Goal: Task Accomplishment & Management: Manage account settings

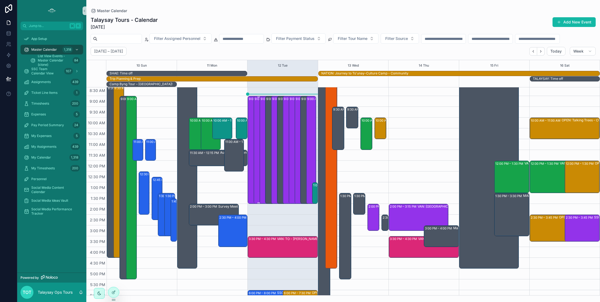
scroll to position [40, 0]
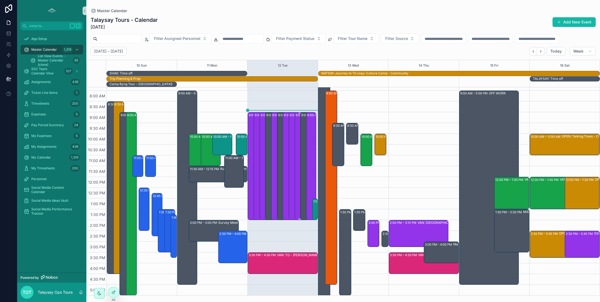
click at [297, 120] on div "9:00 AM – 2:00 PM SSC: MMW - [PERSON_NAME][GEOGRAPHIC_DATA] (1) [PERSON_NAME], …" at bounding box center [300, 166] width 8 height 107
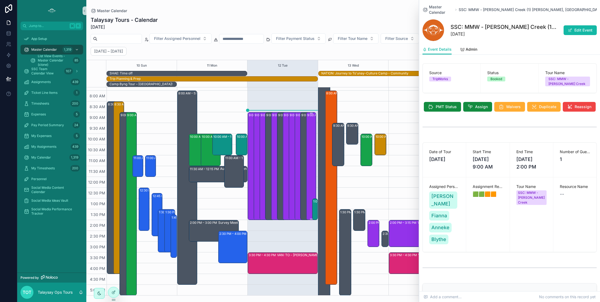
click at [310, 119] on div "9:00 AM – 2:00 PM SSC: MMW - [PERSON_NAME] Creek (1) [PERSON_NAME], TW:AGBE-XMCD" at bounding box center [311, 166] width 8 height 107
click at [287, 129] on div "9:00 AM – 2:00 PM SSC: MMW - [PERSON_NAME][GEOGRAPHIC_DATA] (1) [PERSON_NAME], …" at bounding box center [288, 166] width 8 height 107
drag, startPoint x: 589, startPoint y: 7, endPoint x: 583, endPoint y: 6, distance: 5.9
click at [589, 8] on icon "scrollable content" at bounding box center [590, 10] width 4 height 4
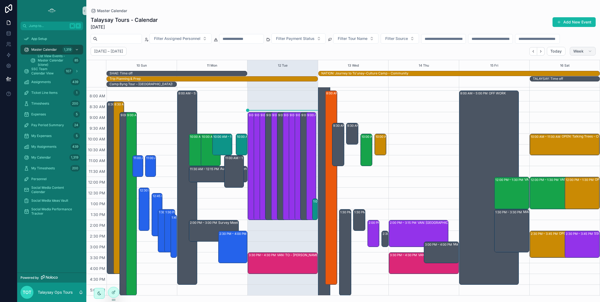
click at [578, 52] on span "Week" at bounding box center [578, 51] width 10 height 5
click at [563, 94] on button "Day D" at bounding box center [571, 94] width 39 height 10
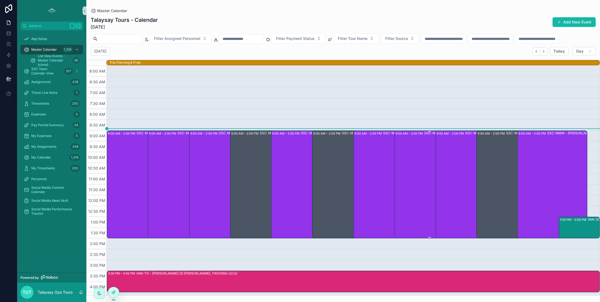
click at [411, 185] on div "9:00 AM – 2:00 PM SSC: MMW - [PERSON_NAME] Creek (1) [PERSON_NAME], TW:HUHK-JJMP" at bounding box center [430, 184] width 68 height 107
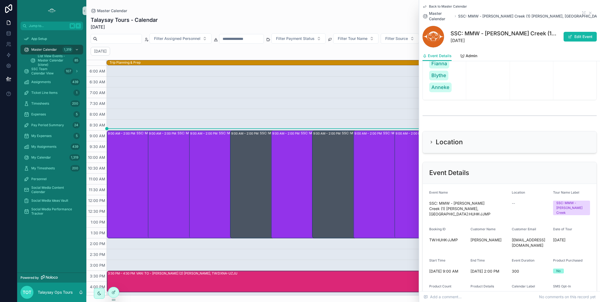
scroll to position [185, 0]
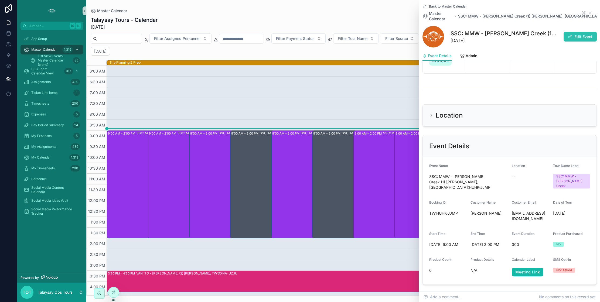
click at [572, 35] on button "Edit Event" at bounding box center [580, 37] width 33 height 10
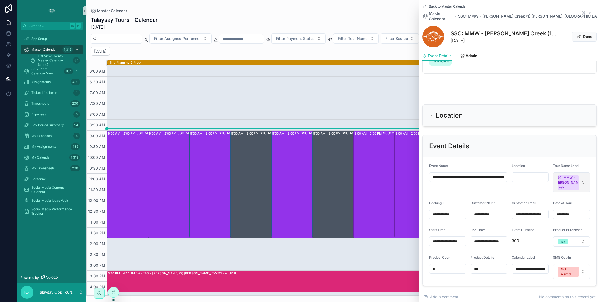
click at [576, 180] on span "SSC: MMW - [PERSON_NAME] Creek" at bounding box center [568, 182] width 21 height 15
type input "***"
click at [564, 223] on div "Scheduling / Cancelled" at bounding box center [556, 221] width 35 height 5
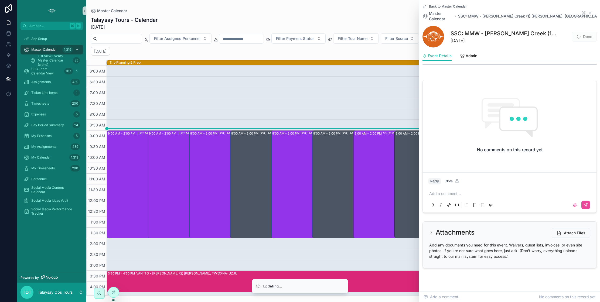
scroll to position [792, 0]
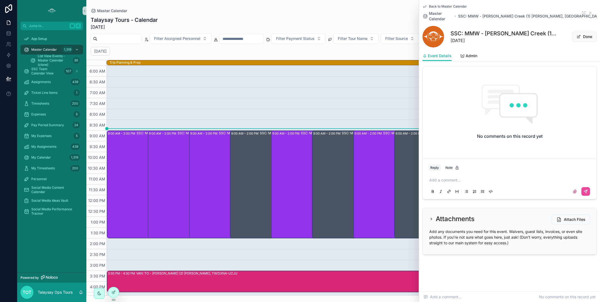
click at [464, 178] on p "scrollable content" at bounding box center [510, 180] width 163 height 5
click at [584, 193] on icon "scrollable content" at bounding box center [586, 191] width 4 height 4
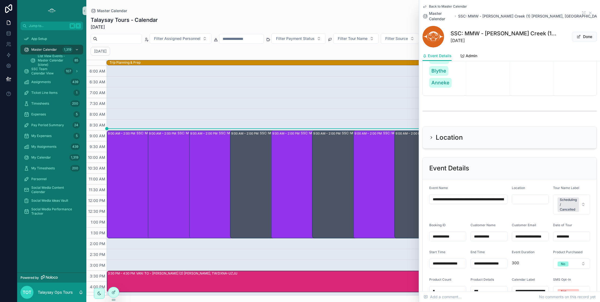
scroll to position [0, 0]
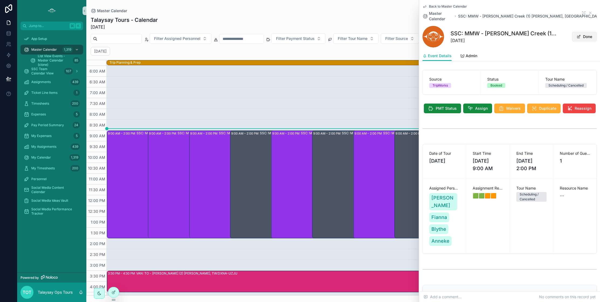
click at [582, 32] on button "Done" at bounding box center [584, 37] width 25 height 10
click at [591, 11] on icon "scrollable content" at bounding box center [590, 13] width 4 height 4
